Goal: Task Accomplishment & Management: Manage account settings

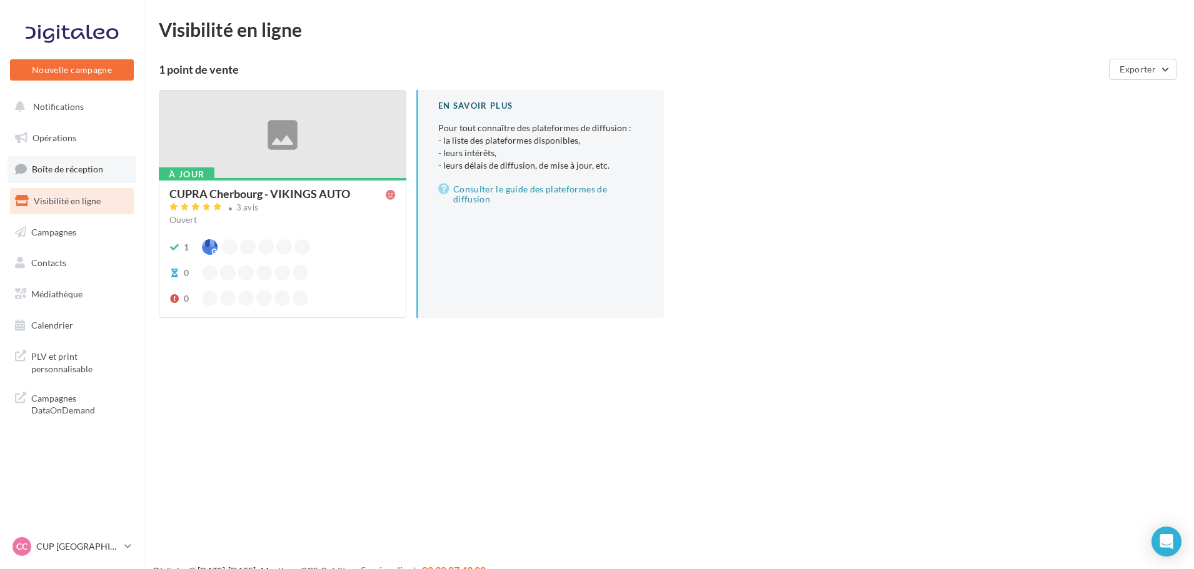
click at [101, 169] on span "Boîte de réception" at bounding box center [67, 169] width 71 height 11
click at [42, 167] on span "Boîte de réception" at bounding box center [67, 169] width 71 height 11
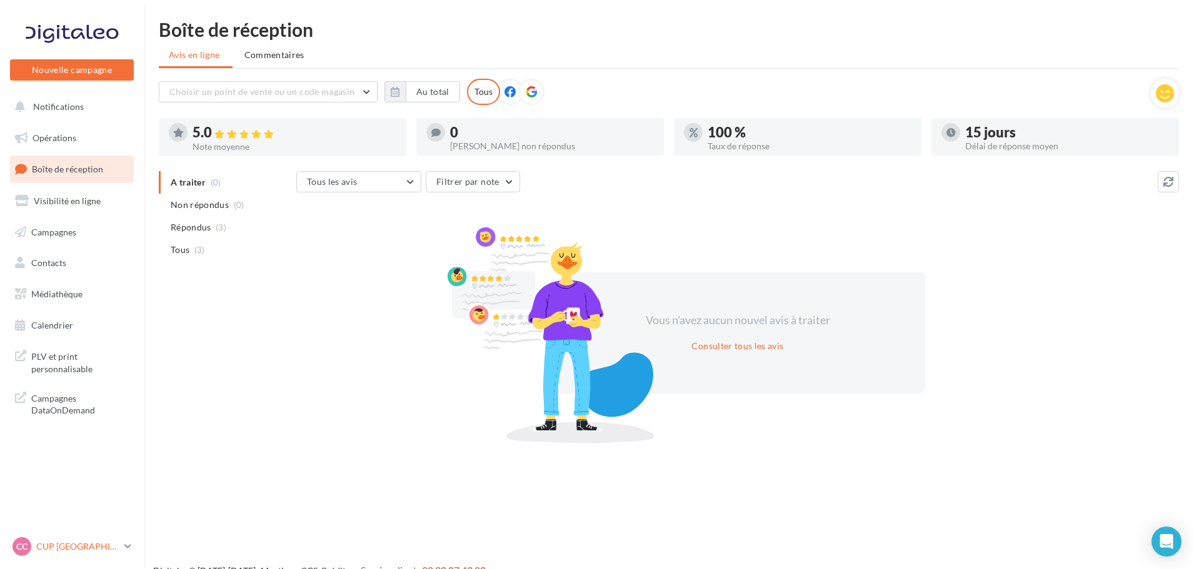
click at [111, 544] on p "CUP [GEOGRAPHIC_DATA]" at bounding box center [77, 547] width 83 height 12
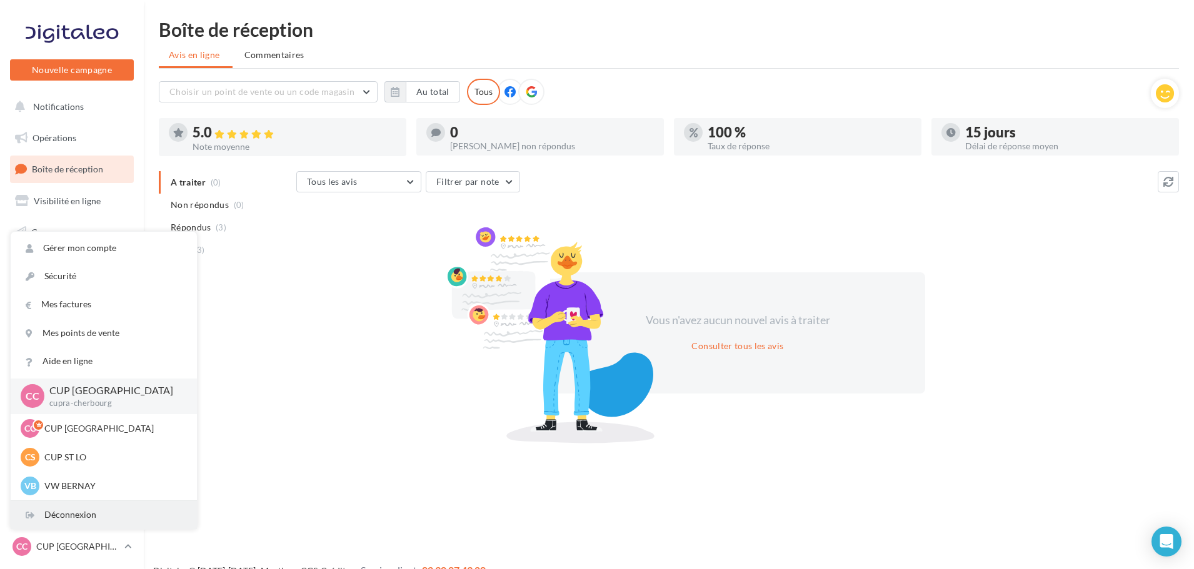
click at [136, 519] on div "Déconnexion" at bounding box center [104, 515] width 186 height 28
